Goal: Browse casually: Explore the website without a specific task or goal

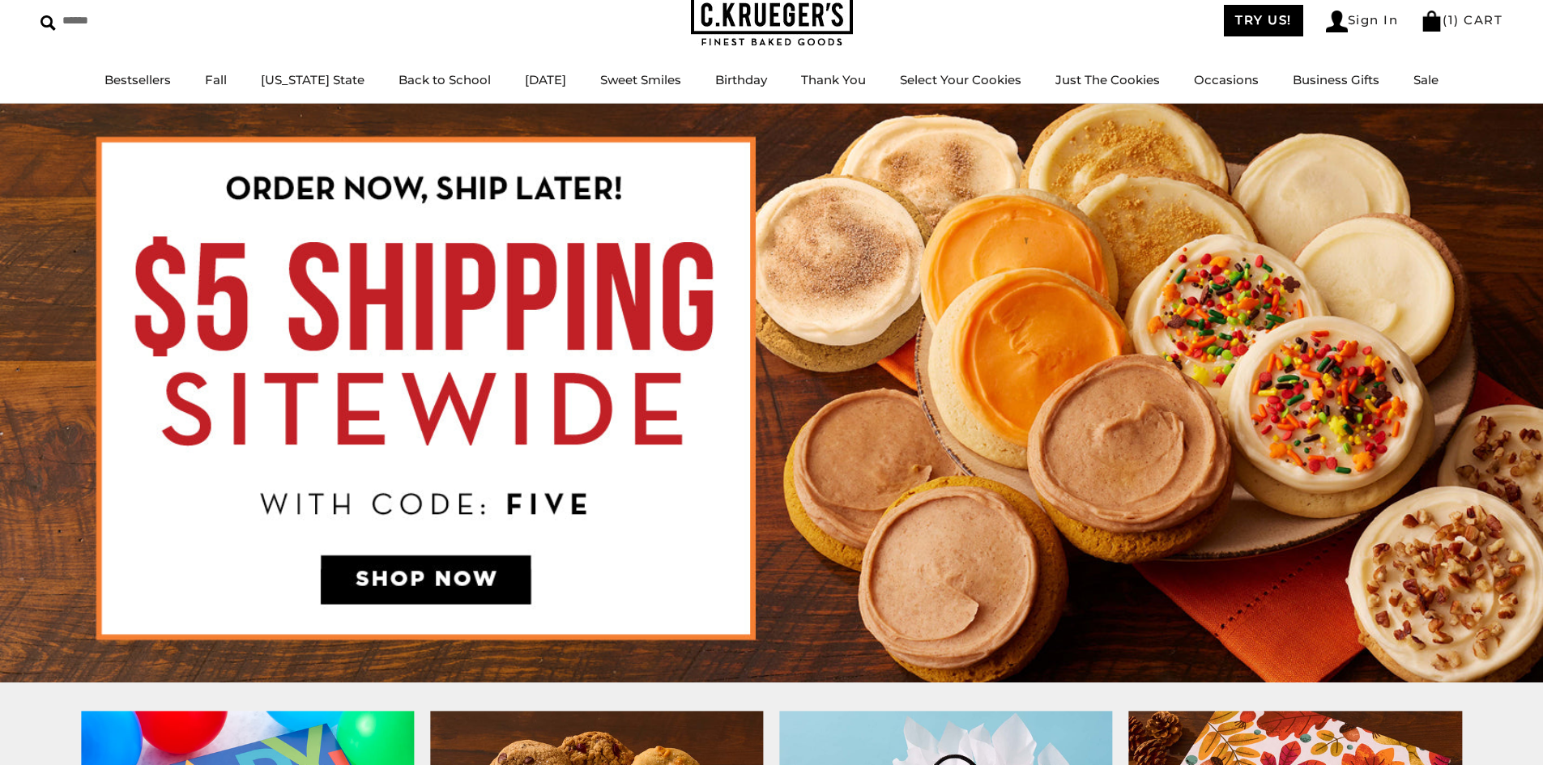
click at [762, 15] on img at bounding box center [772, 20] width 162 height 53
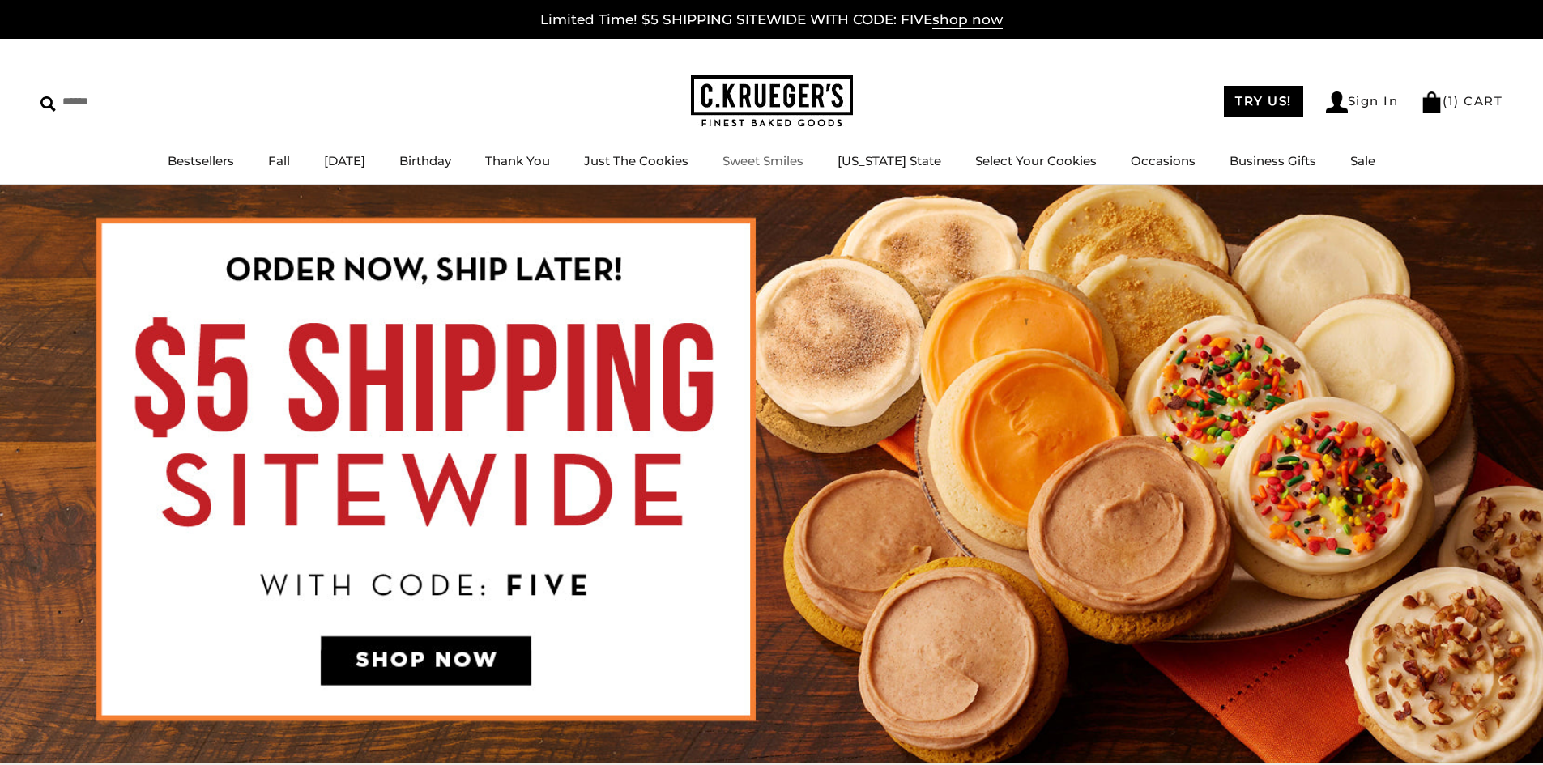
click at [760, 104] on img at bounding box center [772, 101] width 162 height 53
click at [753, 96] on img at bounding box center [772, 101] width 162 height 53
click at [201, 160] on link "Bestsellers" at bounding box center [201, 160] width 66 height 15
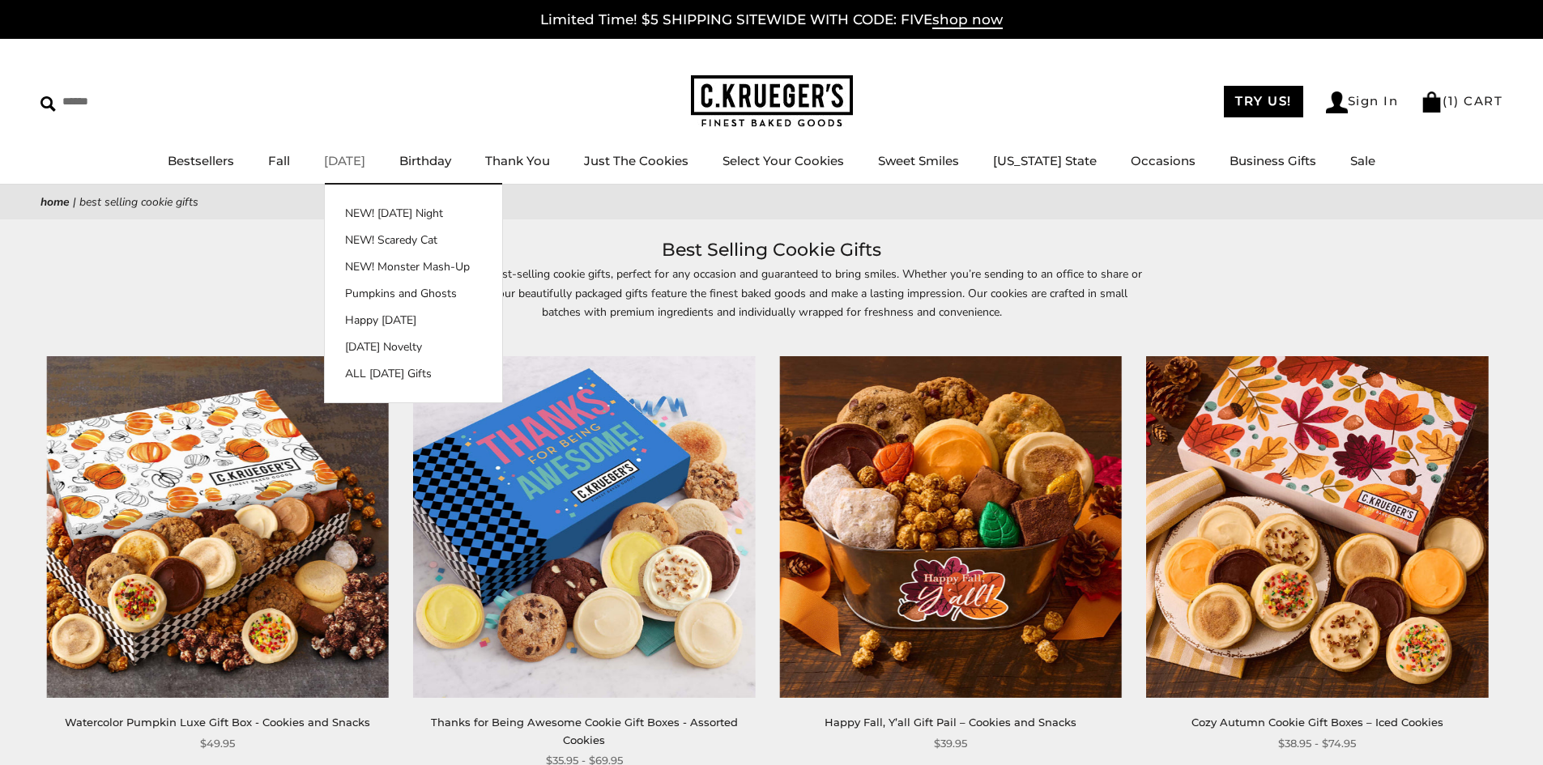
click at [351, 156] on link "[DATE]" at bounding box center [344, 160] width 41 height 15
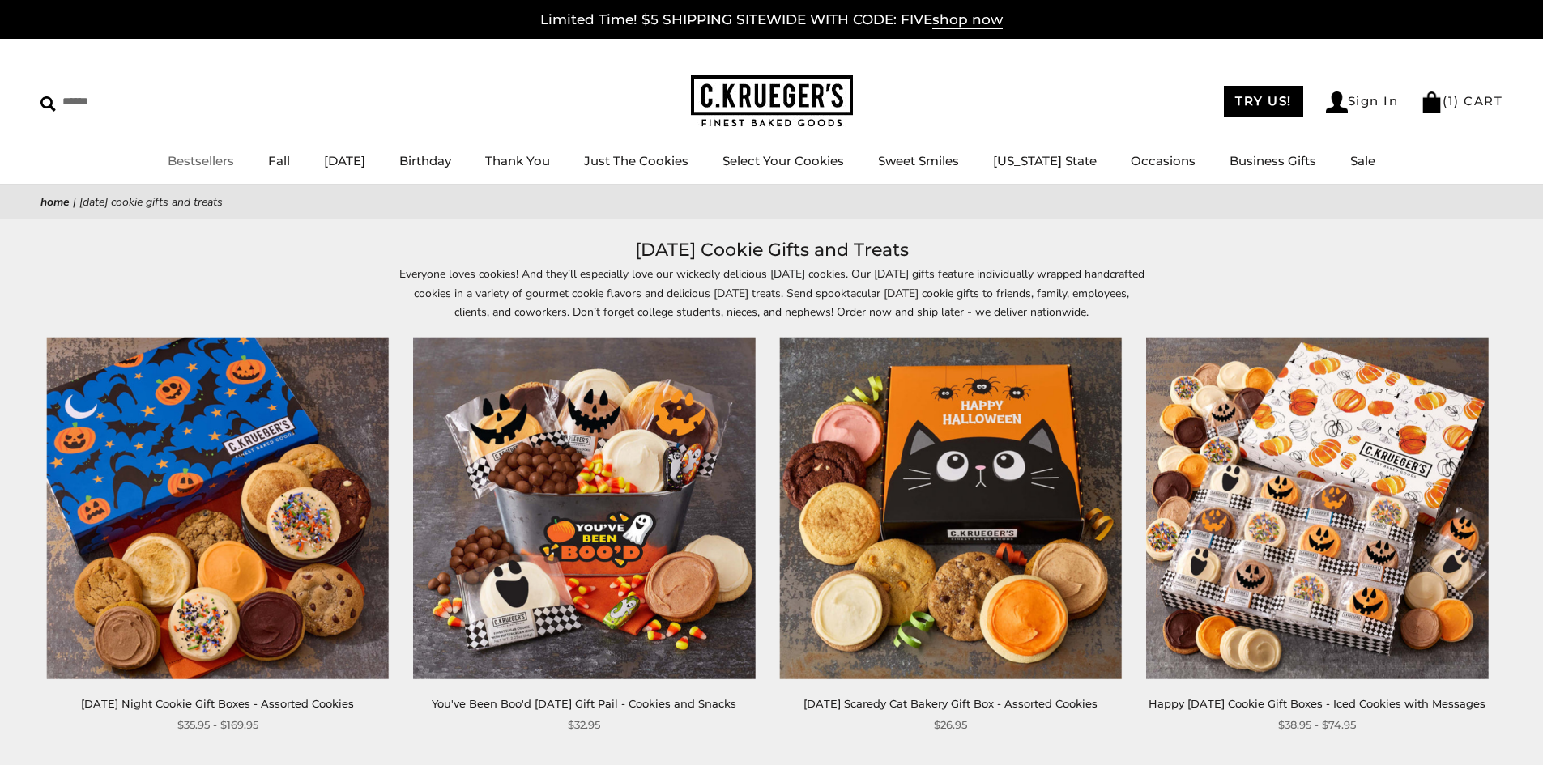
click at [223, 158] on link "Bestsellers" at bounding box center [201, 160] width 66 height 15
